Goal: Answer question/provide support: Share knowledge or assist other users

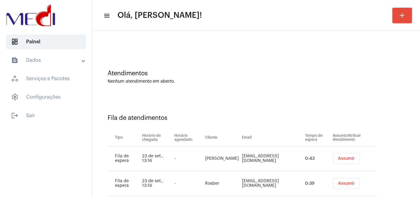
scroll to position [33, 0]
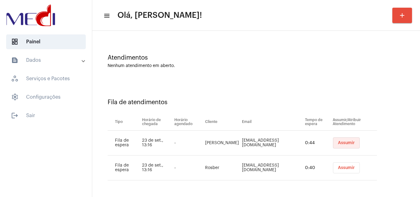
click at [338, 140] on button "Assumir" at bounding box center [346, 143] width 27 height 11
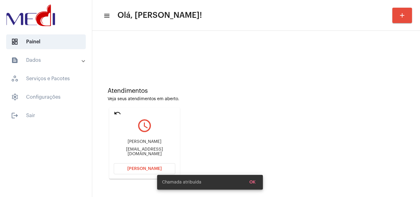
click at [155, 149] on div "Pedro Chaves Reis tchavesreis@gmail.com" at bounding box center [145, 148] width 62 height 28
copy mat-card-content "tchavesreis@gmail.com Abrir Chamada"
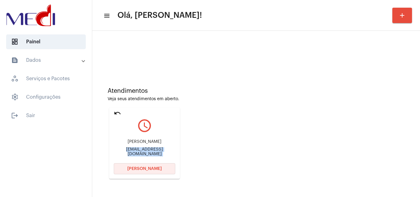
click at [137, 172] on button "Abrir Chamada" at bounding box center [145, 168] width 62 height 11
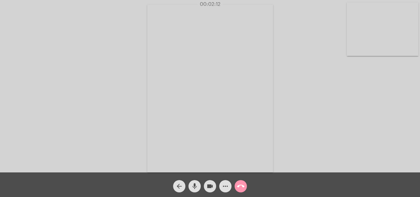
click at [242, 187] on mat-icon "call_end" at bounding box center [240, 186] width 7 height 7
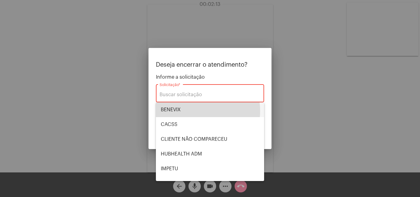
click at [195, 111] on span "BENEVIX" at bounding box center [210, 109] width 98 height 15
type input "BENEVIX"
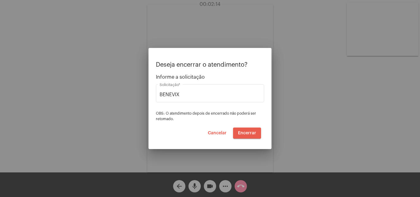
click at [246, 130] on button "Encerrar" at bounding box center [247, 133] width 28 height 11
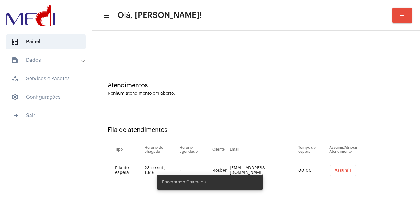
scroll to position [8, 0]
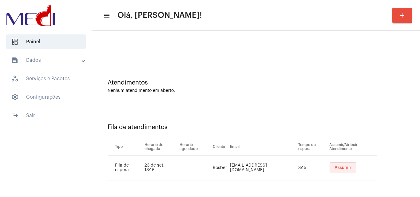
click at [335, 169] on span "Assumir" at bounding box center [343, 168] width 17 height 4
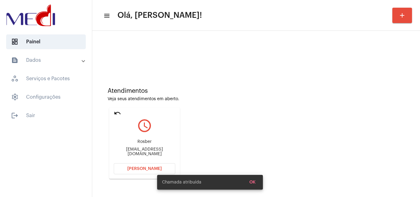
scroll to position [43, 0]
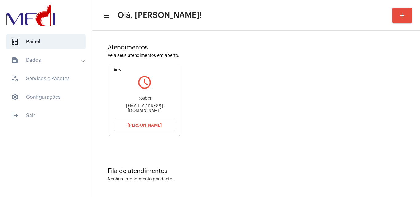
click at [150, 105] on div "Rosber rosberbiazus@gmail.com" at bounding box center [145, 105] width 62 height 28
copy mat-card-content "rosberbiazus@gmail.com Abrir Chamada"
click at [158, 122] on button "[PERSON_NAME]" at bounding box center [145, 125] width 62 height 11
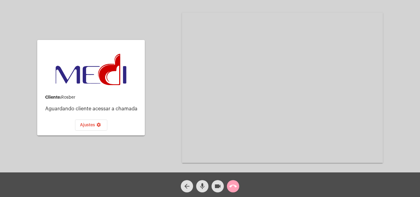
click at [231, 190] on mat-icon "call_end" at bounding box center [233, 186] width 7 height 7
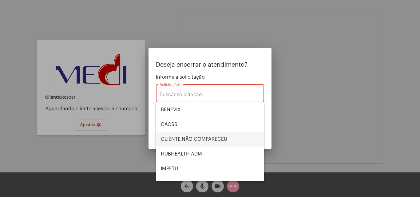
click at [205, 138] on span "CLIENTE NÃO COMPARECEU" at bounding box center [210, 139] width 98 height 15
type input "CLIENTE NÃO COMPARECEU"
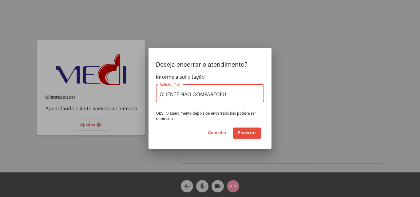
click at [246, 134] on span "Encerrar" at bounding box center [247, 133] width 18 height 4
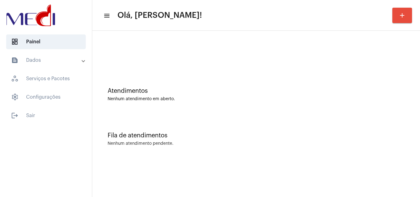
click at [388, 105] on div "Atendimentos Nenhum atendimento em aberto." at bounding box center [256, 91] width 322 height 45
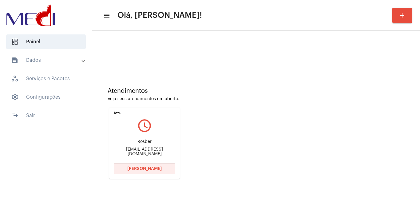
click at [139, 166] on button "[PERSON_NAME]" at bounding box center [145, 168] width 62 height 11
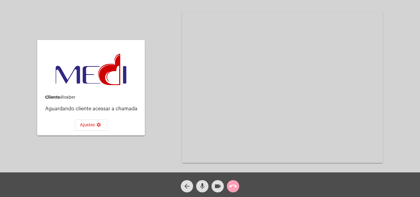
click at [231, 189] on mat-icon "call_end" at bounding box center [233, 186] width 7 height 7
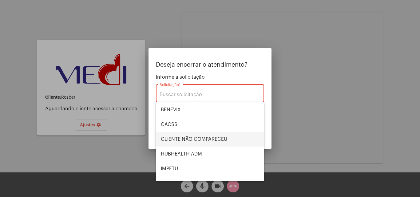
click at [202, 141] on span "CLIENTE NÃO COMPARECEU" at bounding box center [210, 139] width 98 height 15
type input "CLIENTE NÃO COMPARECEU"
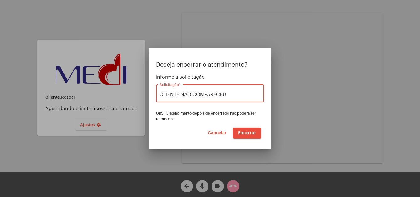
click at [242, 135] on span "Encerrar" at bounding box center [247, 133] width 18 height 4
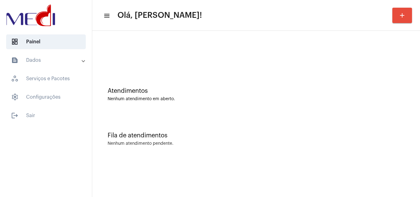
click at [266, 59] on div at bounding box center [256, 51] width 322 height 35
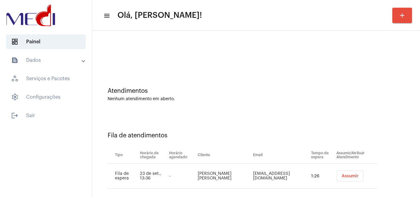
click at [342, 178] on span "Assumir" at bounding box center [350, 176] width 17 height 4
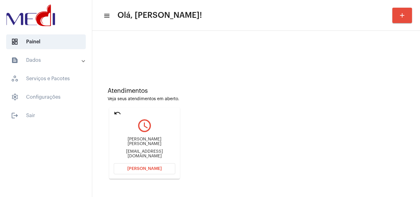
click at [152, 152] on div "[EMAIL_ADDRESS][DOMAIN_NAME]" at bounding box center [145, 154] width 62 height 9
copy mat-card-content "helseidl@gmail.com Abrir Chamada"
click at [129, 167] on span "[PERSON_NAME]" at bounding box center [144, 169] width 34 height 4
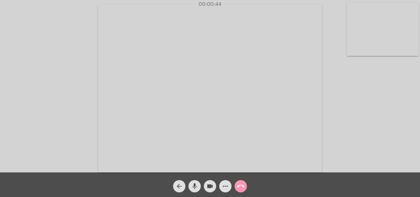
click at [224, 184] on mat-icon "more_horiz" at bounding box center [225, 186] width 7 height 7
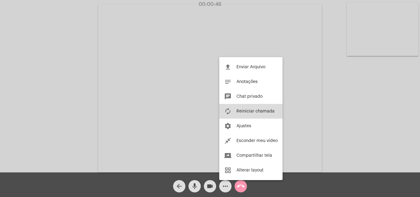
click at [271, 110] on span "Reiniciar chamada" at bounding box center [256, 111] width 38 height 4
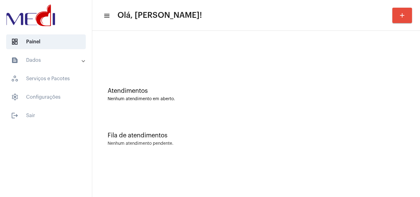
click at [379, 186] on mat-sidenav-content "menu Olá, Karen! add Atendimentos Nenhum atendimento em aberto. Fila de atendim…" at bounding box center [256, 98] width 328 height 197
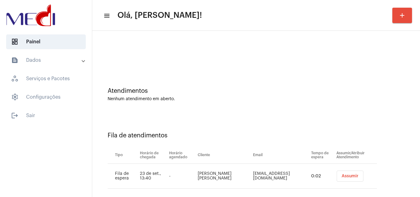
click at [337, 176] on button "Assumir" at bounding box center [350, 176] width 27 height 11
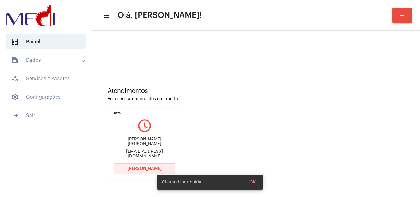
click at [148, 167] on span "[PERSON_NAME]" at bounding box center [144, 169] width 34 height 4
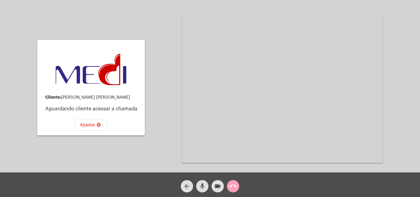
click at [232, 191] on span "call_end" at bounding box center [233, 186] width 7 height 12
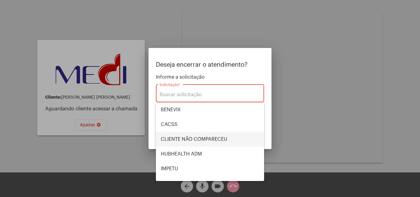
click at [214, 140] on span "CLIENTE NÃO COMPARECEU" at bounding box center [210, 139] width 98 height 15
type input "CLIENTE NÃO COMPARECEU"
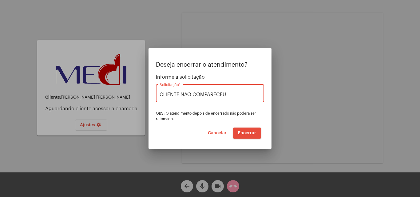
click at [246, 132] on span "Encerrar" at bounding box center [247, 133] width 18 height 4
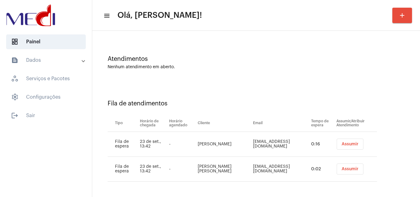
scroll to position [33, 0]
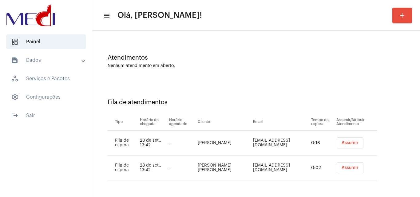
click at [342, 142] on span "Assumir" at bounding box center [350, 143] width 17 height 4
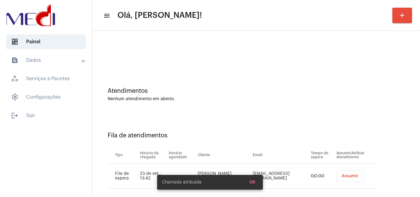
scroll to position [39, 0]
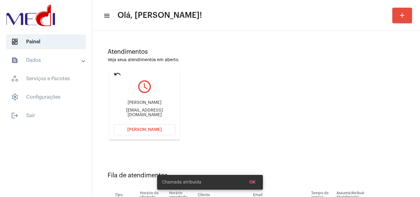
click at [146, 110] on div "Jessica Andrade jessicaiaci@gmail.com" at bounding box center [145, 109] width 62 height 28
copy mat-card-content "jessicaiaci@gmail.com Abrir Chamada"
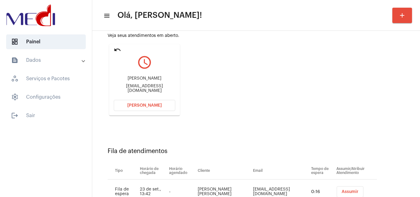
scroll to position [87, 0]
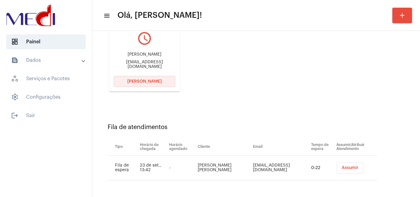
click at [150, 84] on button "[PERSON_NAME]" at bounding box center [145, 81] width 62 height 11
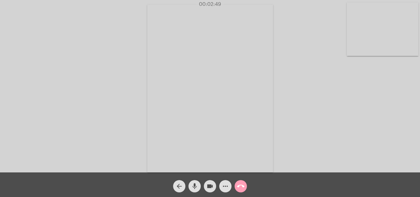
click at [243, 187] on mat-icon "call_end" at bounding box center [240, 186] width 7 height 7
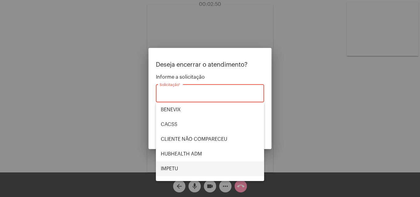
scroll to position [62, 0]
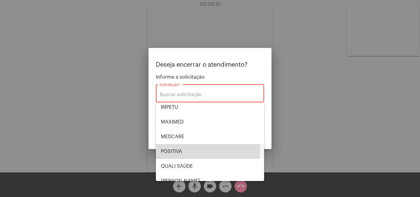
click at [182, 149] on span "POSITIVA" at bounding box center [210, 151] width 98 height 15
type input "POSITIVA"
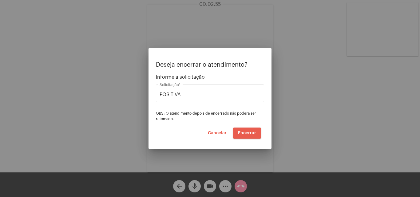
click at [240, 134] on span "Encerrar" at bounding box center [247, 133] width 18 height 4
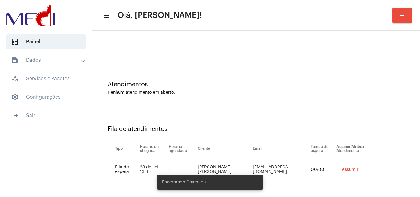
scroll to position [8, 0]
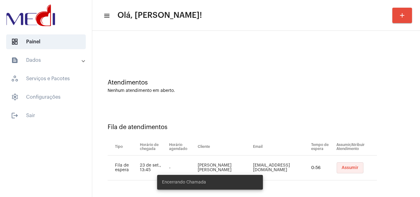
click at [342, 167] on span "Assumir" at bounding box center [350, 168] width 17 height 4
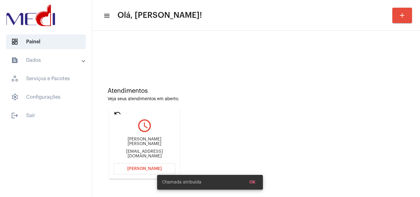
click at [141, 154] on div "Helseidl@gmail.com" at bounding box center [145, 154] width 62 height 9
copy mat-card-content "Helseidl@gmail.com Abrir Chamada"
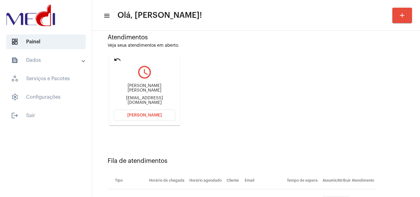
scroll to position [87, 0]
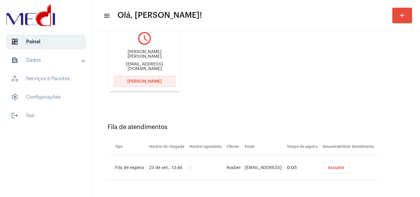
click at [154, 85] on button "[PERSON_NAME]" at bounding box center [145, 81] width 62 height 11
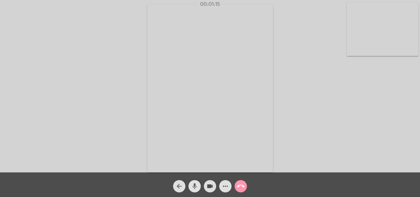
click at [197, 188] on mat-icon "mic" at bounding box center [194, 186] width 7 height 7
click at [197, 188] on mat-icon "mic_off" at bounding box center [194, 186] width 7 height 7
click at [194, 186] on mat-icon "mic" at bounding box center [194, 186] width 7 height 7
click at [194, 186] on mat-icon "mic_off" at bounding box center [194, 186] width 7 height 7
click at [194, 185] on mat-icon "mic" at bounding box center [194, 186] width 7 height 7
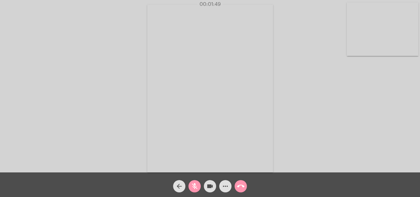
click at [242, 188] on mat-icon "call_end" at bounding box center [240, 186] width 7 height 7
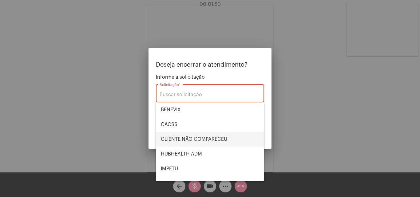
click at [212, 138] on span "CLIENTE NÃO COMPARECEU" at bounding box center [210, 139] width 98 height 15
type input "CLIENTE NÃO COMPARECEU"
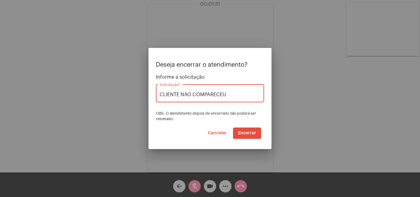
click at [245, 131] on span "Encerrar" at bounding box center [247, 133] width 18 height 4
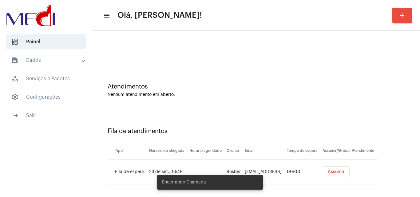
scroll to position [8, 0]
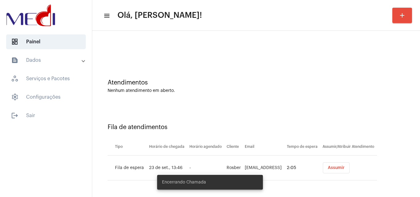
click at [330, 168] on span "Assumir" at bounding box center [336, 168] width 17 height 4
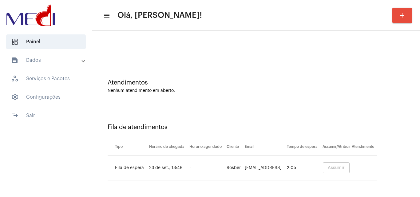
scroll to position [0, 0]
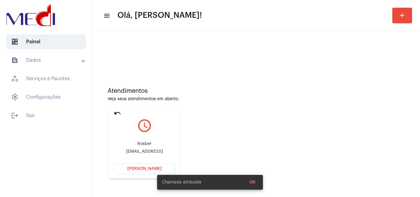
click at [131, 166] on button "[PERSON_NAME]" at bounding box center [145, 168] width 62 height 11
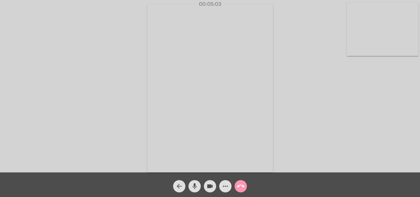
click at [241, 185] on mat-icon "call_end" at bounding box center [240, 186] width 7 height 7
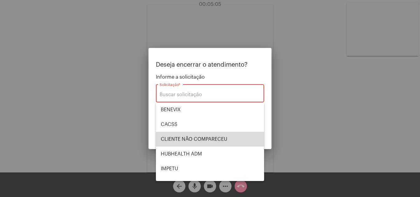
click at [236, 138] on span "CLIENTE NÃO COMPARECEU" at bounding box center [210, 139] width 98 height 15
type input "CLIENTE NÃO COMPARECEU"
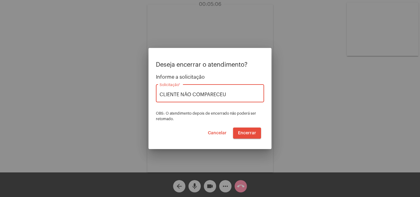
click at [247, 132] on span "Encerrar" at bounding box center [247, 133] width 18 height 4
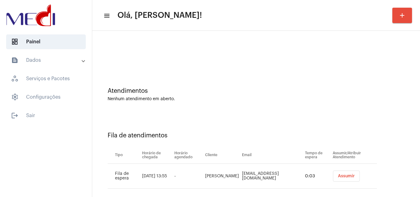
scroll to position [8, 0]
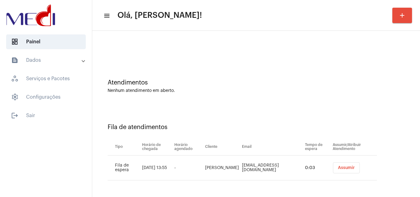
click at [338, 170] on span "Assumir" at bounding box center [346, 168] width 17 height 4
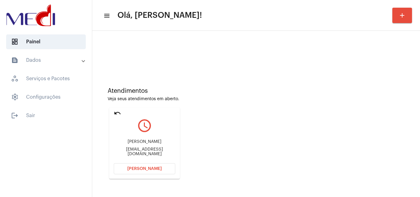
click at [132, 153] on div "[EMAIL_ADDRESS][DOMAIN_NAME]" at bounding box center [145, 151] width 62 height 9
copy mat-card-content "[EMAIL_ADDRESS][DOMAIN_NAME] [PERSON_NAME]"
click at [136, 169] on span "[PERSON_NAME]" at bounding box center [144, 169] width 34 height 4
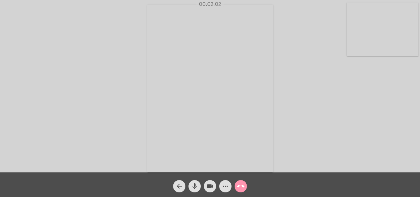
click at [244, 186] on mat-icon "call_end" at bounding box center [240, 186] width 7 height 7
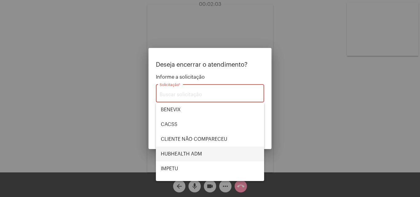
scroll to position [128, 0]
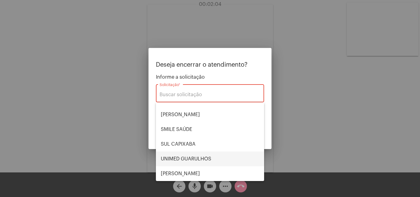
click at [198, 162] on span "UNIMED GUARULHOS" at bounding box center [210, 159] width 98 height 15
type input "UNIMED GUARULHOS"
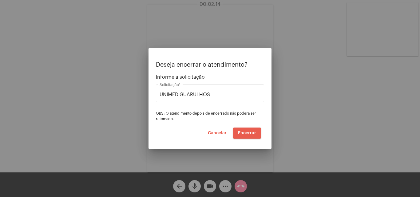
click at [256, 134] on span "Encerrar" at bounding box center [247, 133] width 18 height 4
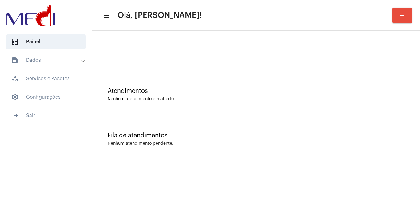
click at [238, 196] on mat-sidenav-content "menu Olá, [PERSON_NAME]! add Atendimentos Nenhum atendimento em aberto. Fila de…" at bounding box center [256, 98] width 328 height 197
click at [366, 126] on div "Fila de atendimentos Nenhum atendimento pendente." at bounding box center [256, 136] width 322 height 45
click at [409, 85] on div "Atendimentos Nenhum atendimento em aberto." at bounding box center [256, 91] width 322 height 45
